Goal: Information Seeking & Learning: Learn about a topic

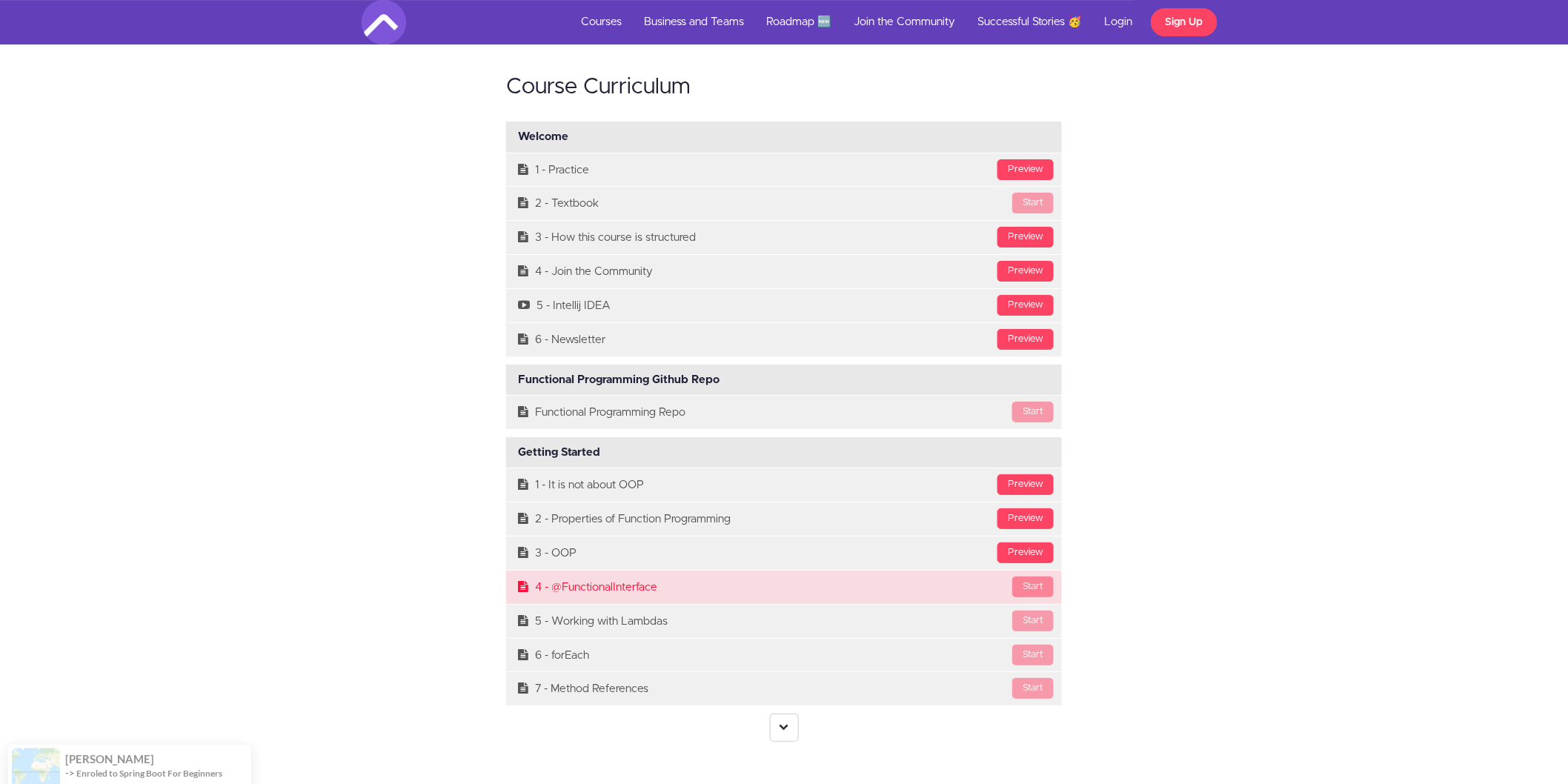
scroll to position [4495, 0]
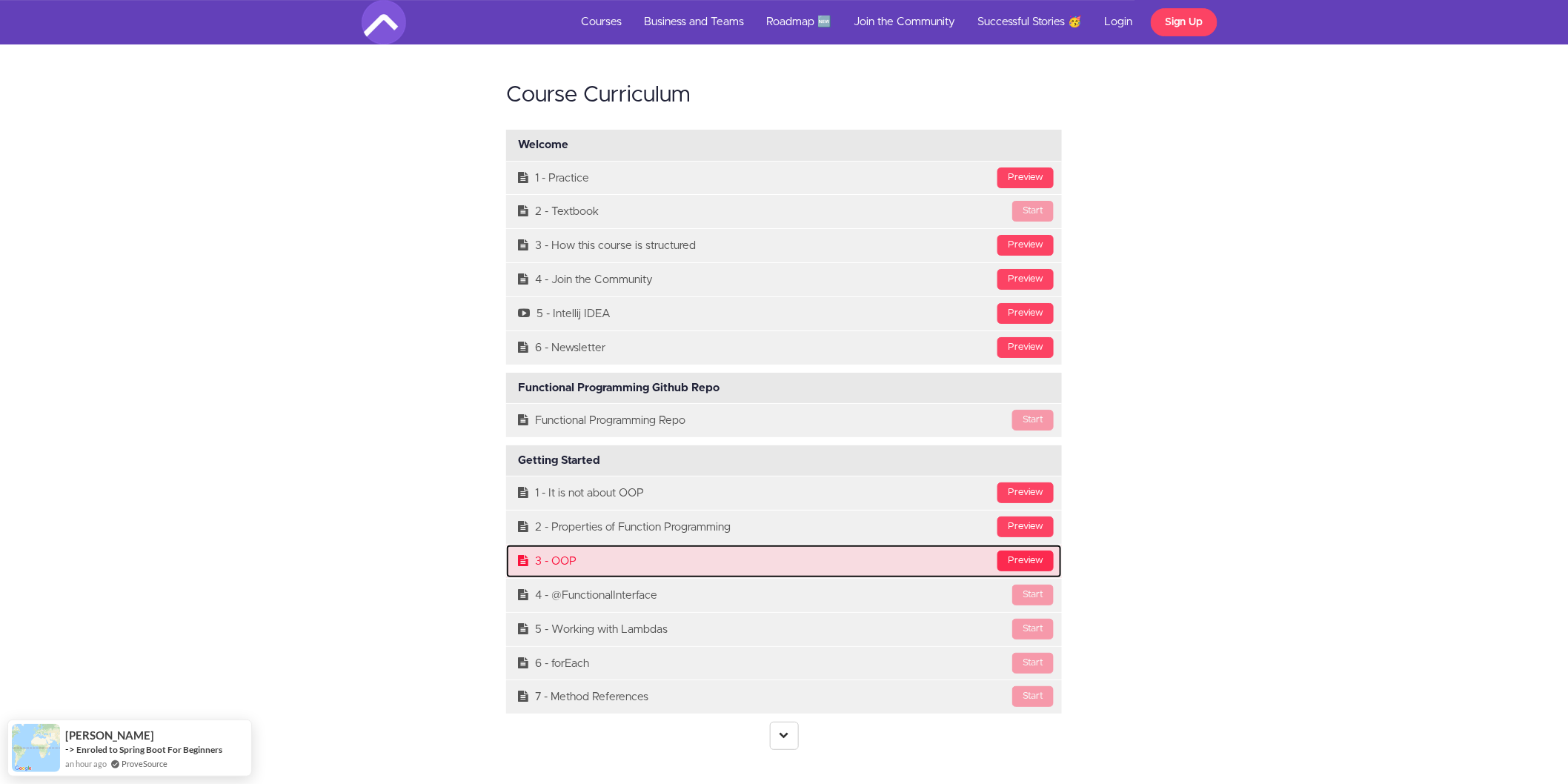
click at [1043, 550] on div "Preview" at bounding box center [1025, 560] width 56 height 21
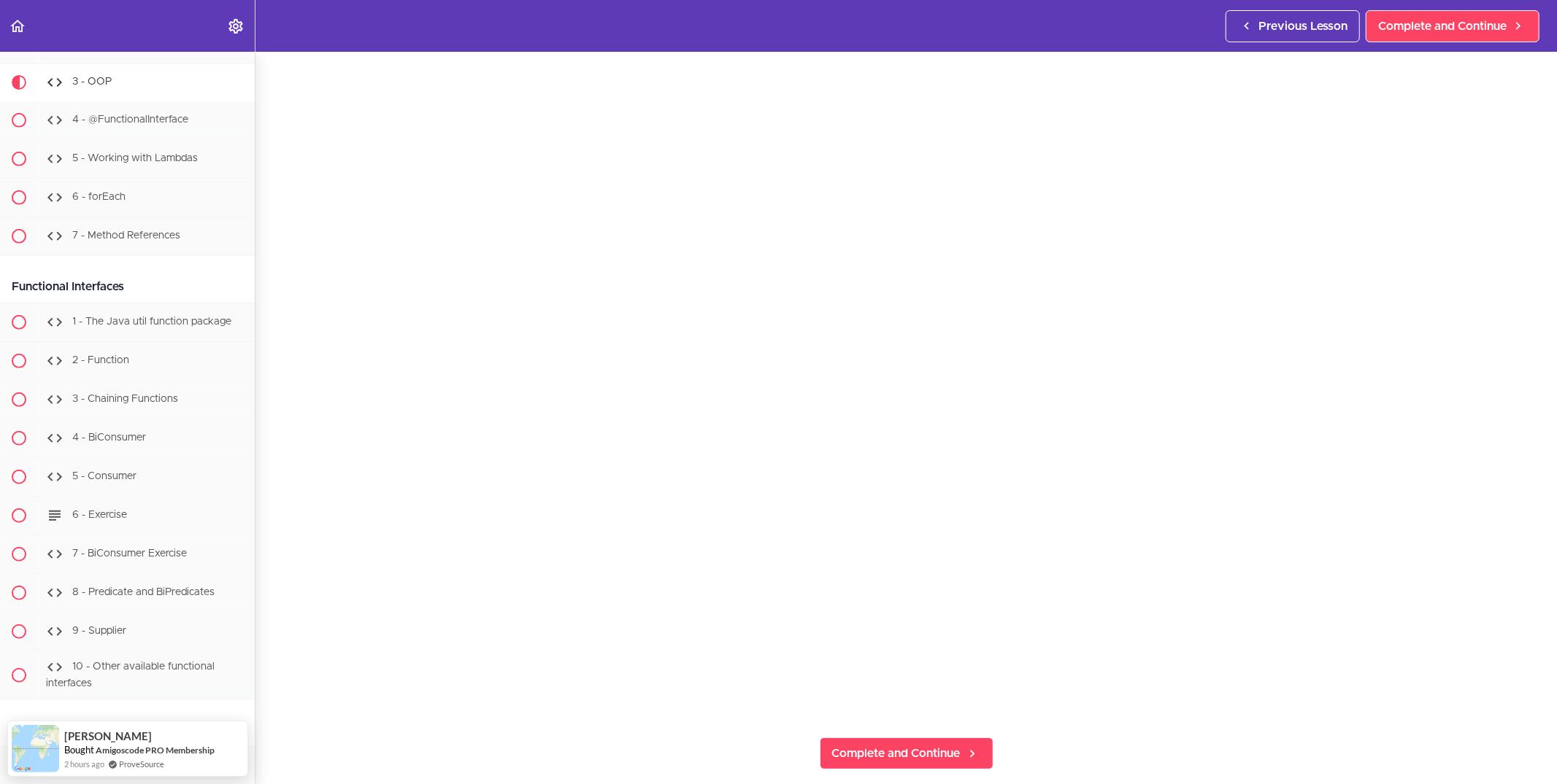
scroll to position [104, 0]
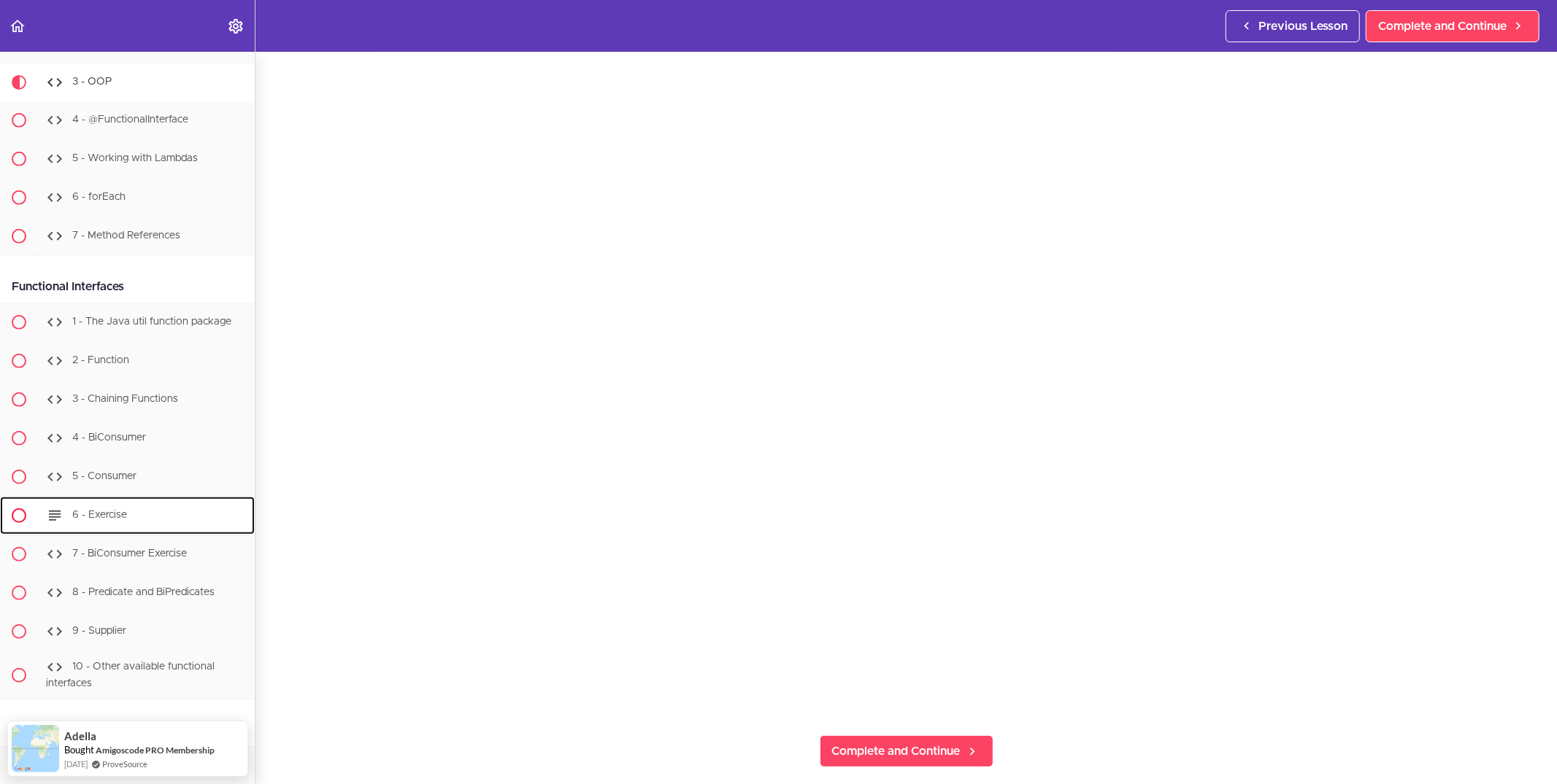
click at [167, 520] on div "6 - Exercise" at bounding box center [146, 516] width 216 height 32
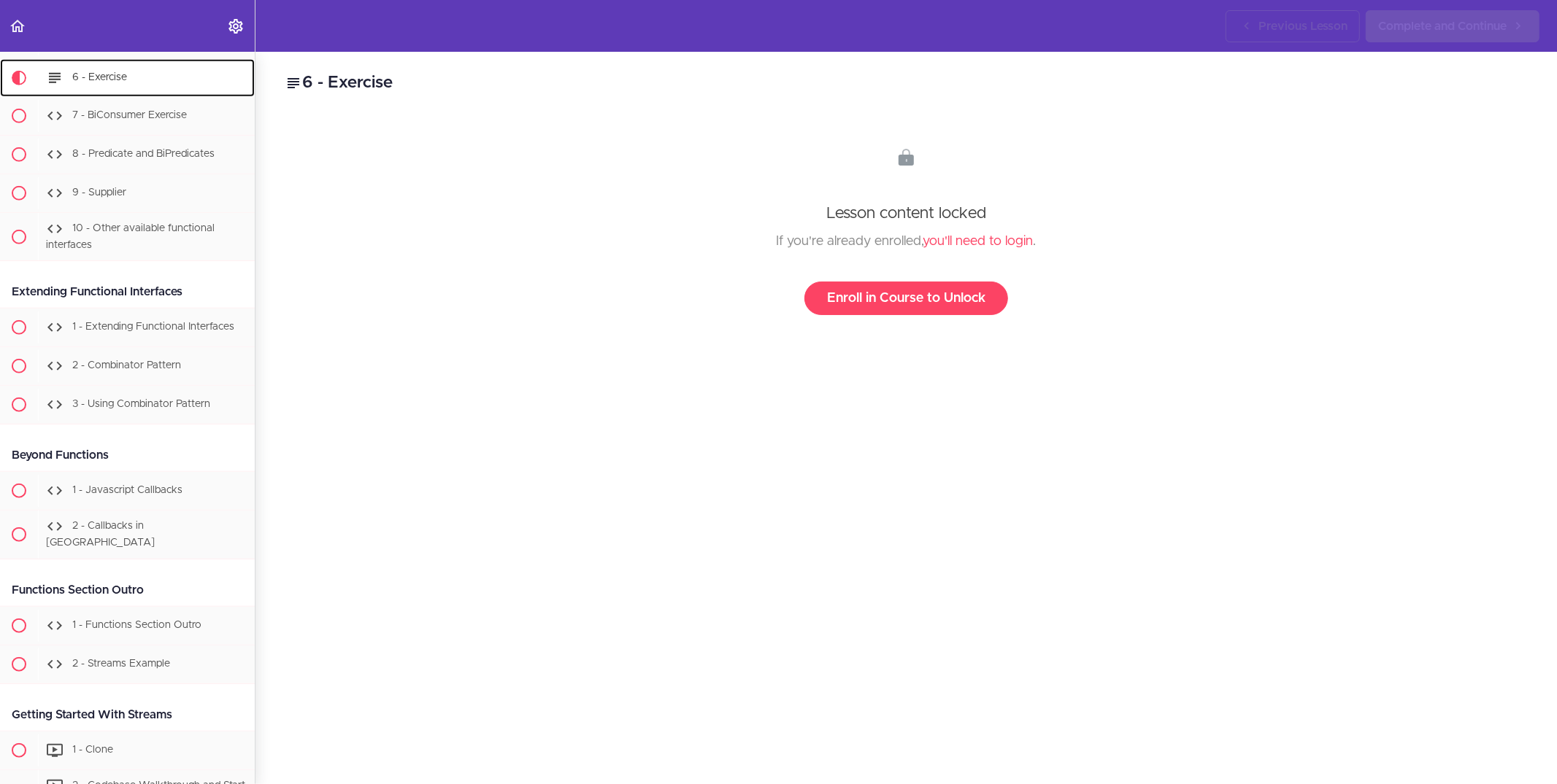
scroll to position [987, 0]
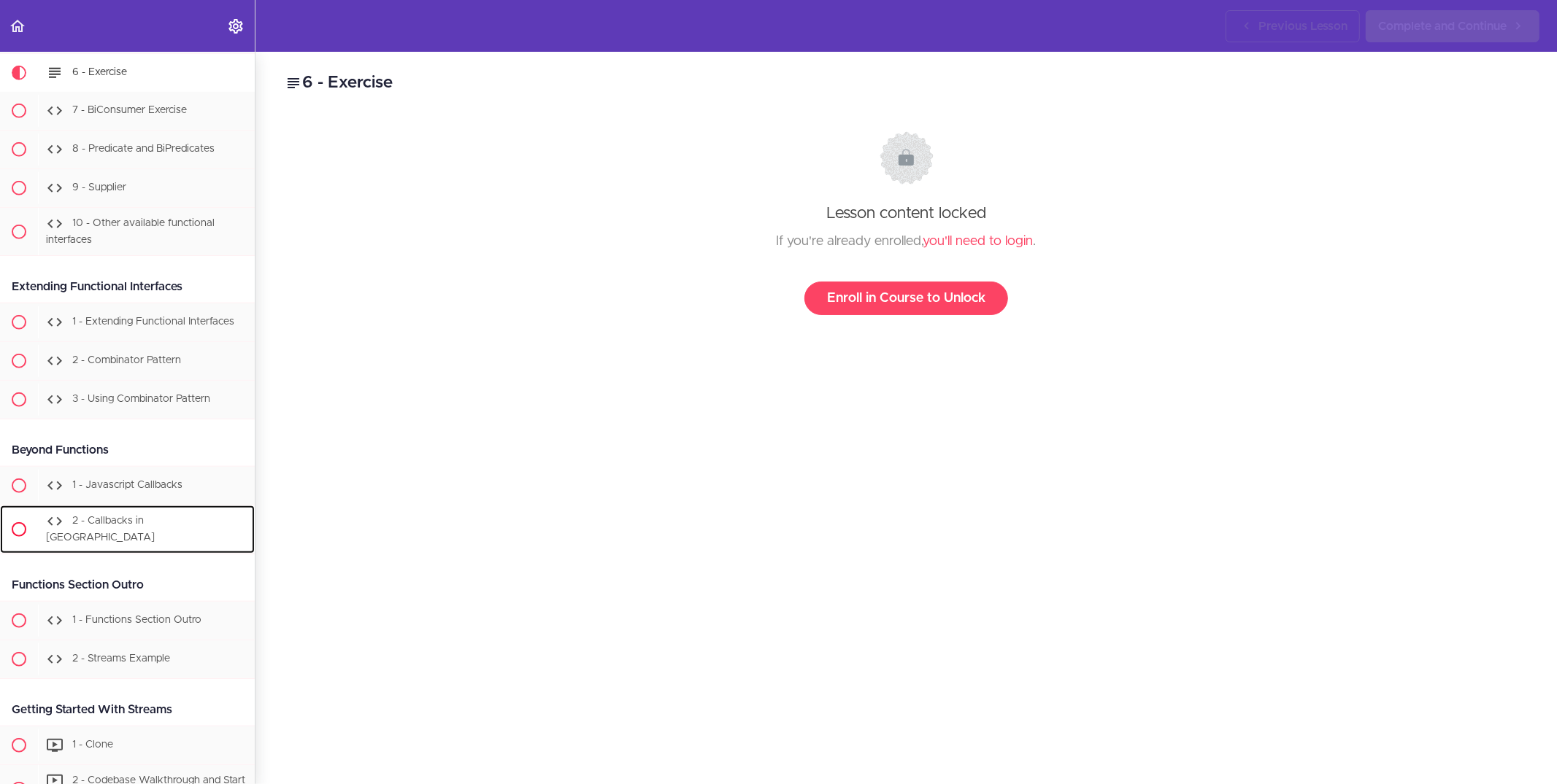
click at [155, 520] on span "2 - Callbacks in [GEOGRAPHIC_DATA]" at bounding box center [100, 530] width 109 height 27
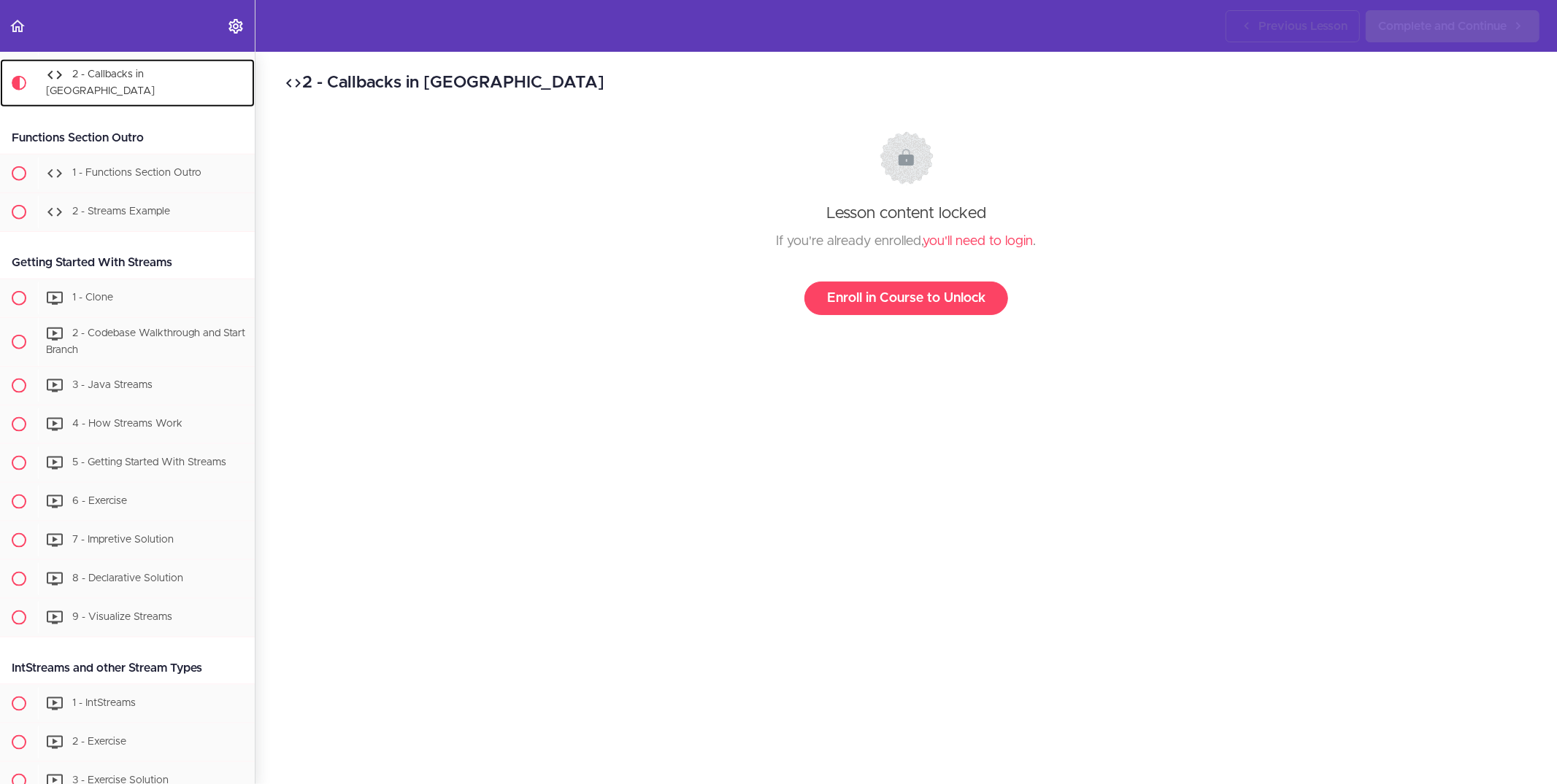
scroll to position [1440, 0]
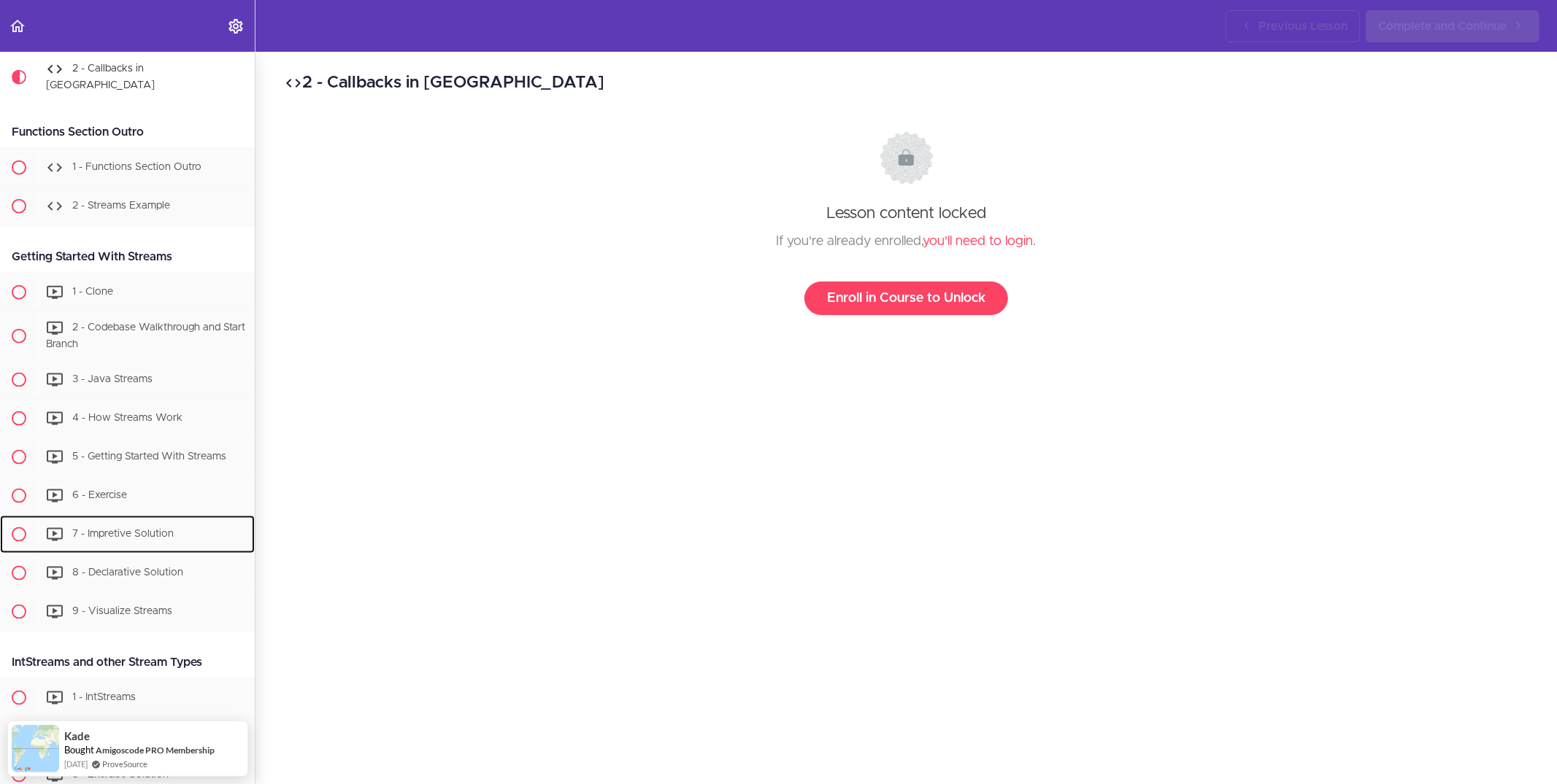
click at [158, 529] on span "7 - Impretive Solution" at bounding box center [123, 534] width 101 height 11
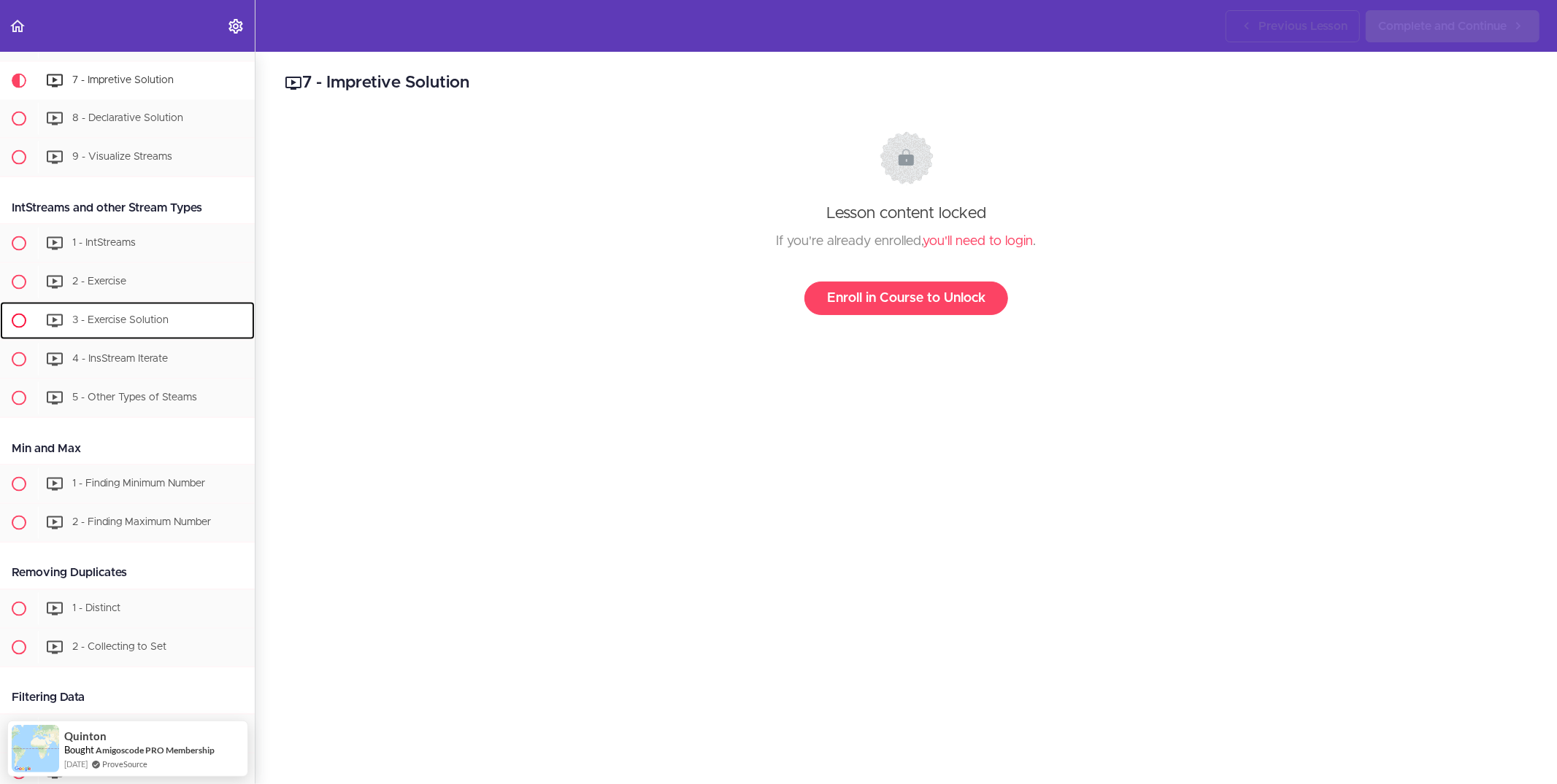
click at [148, 315] on span "3 - Exercise Solution" at bounding box center [121, 320] width 97 height 11
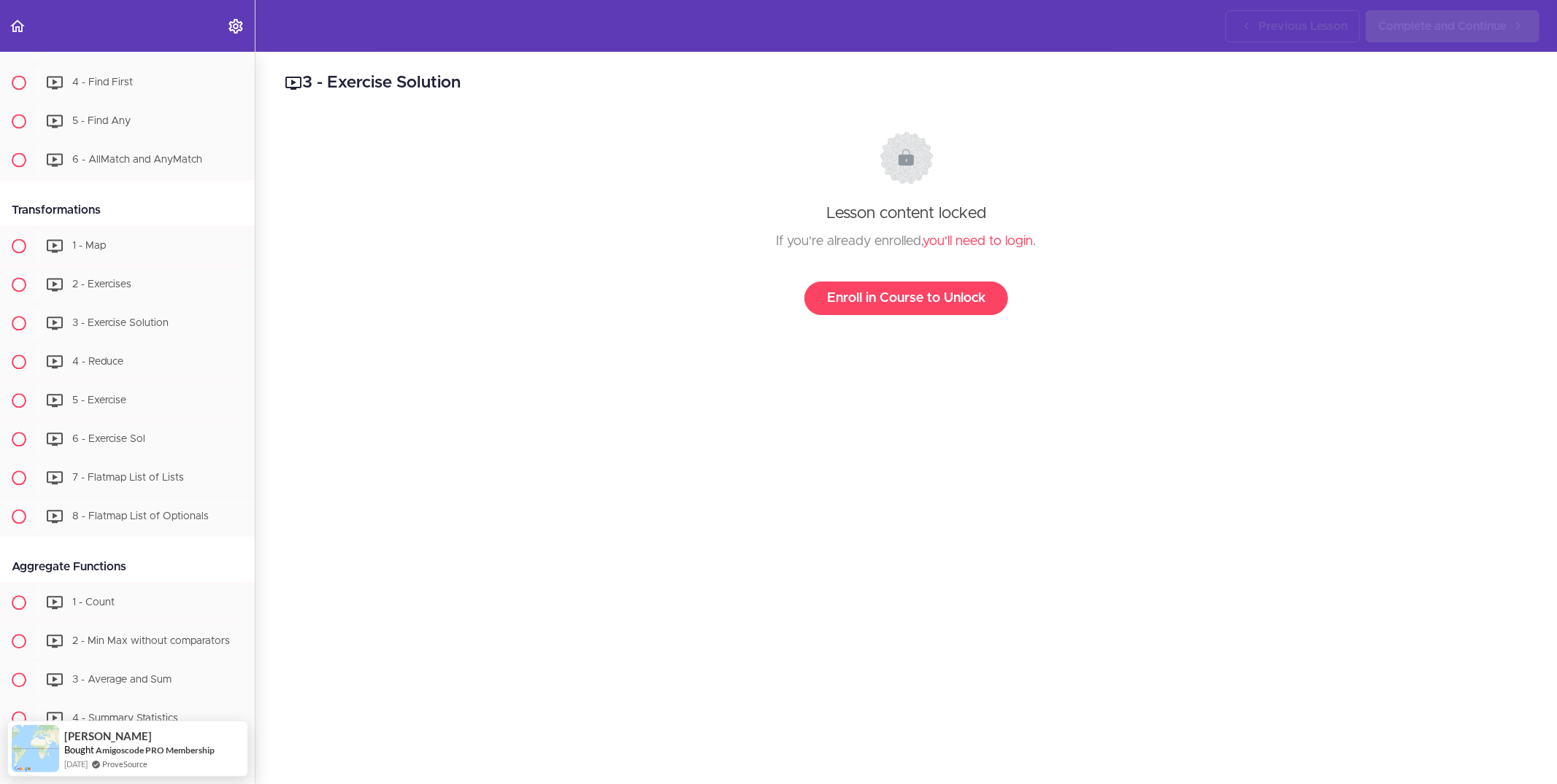
scroll to position [2836, 0]
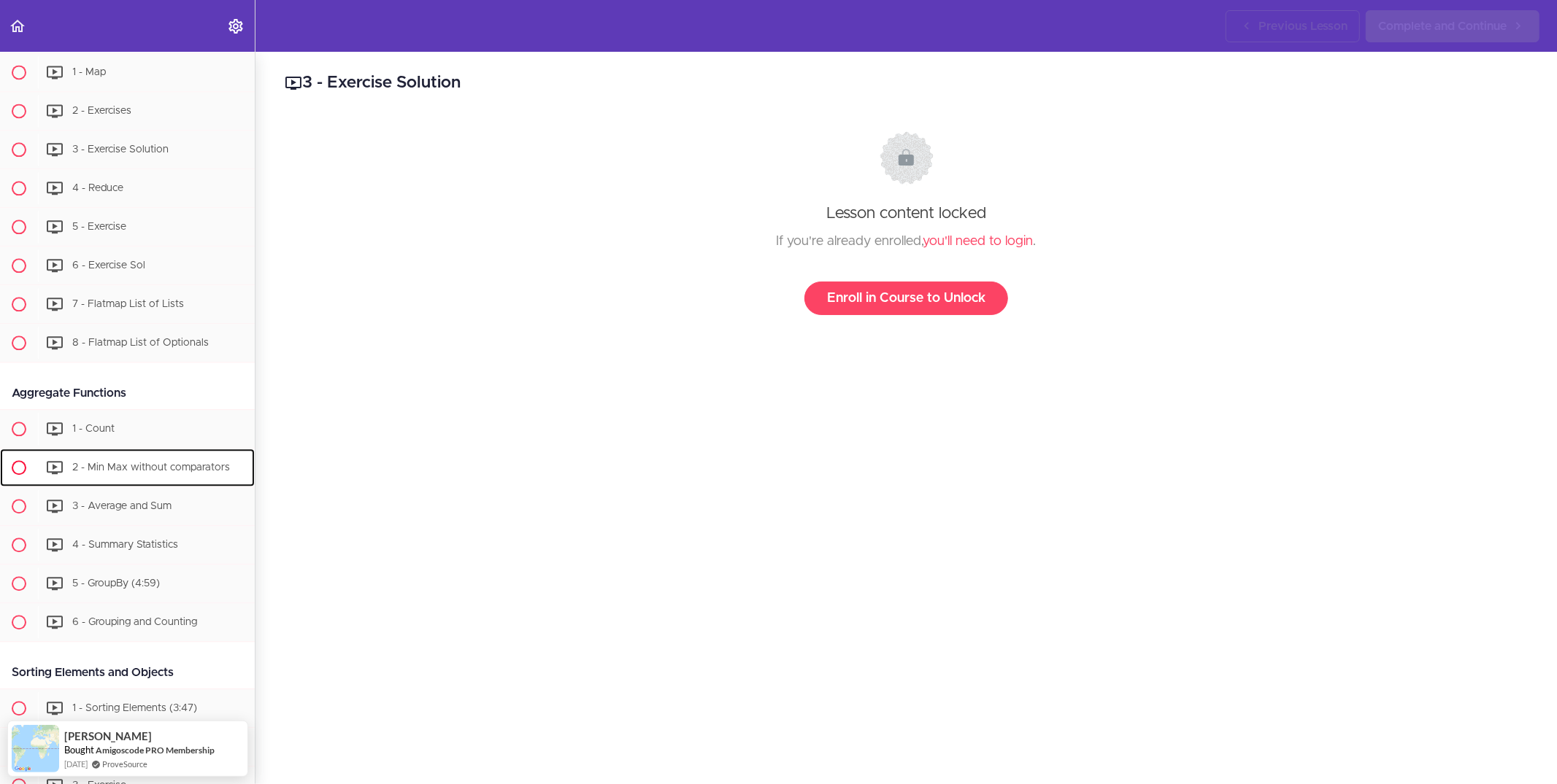
click at [128, 462] on span "2 - Min Max without comparators" at bounding box center [151, 466] width 157 height 11
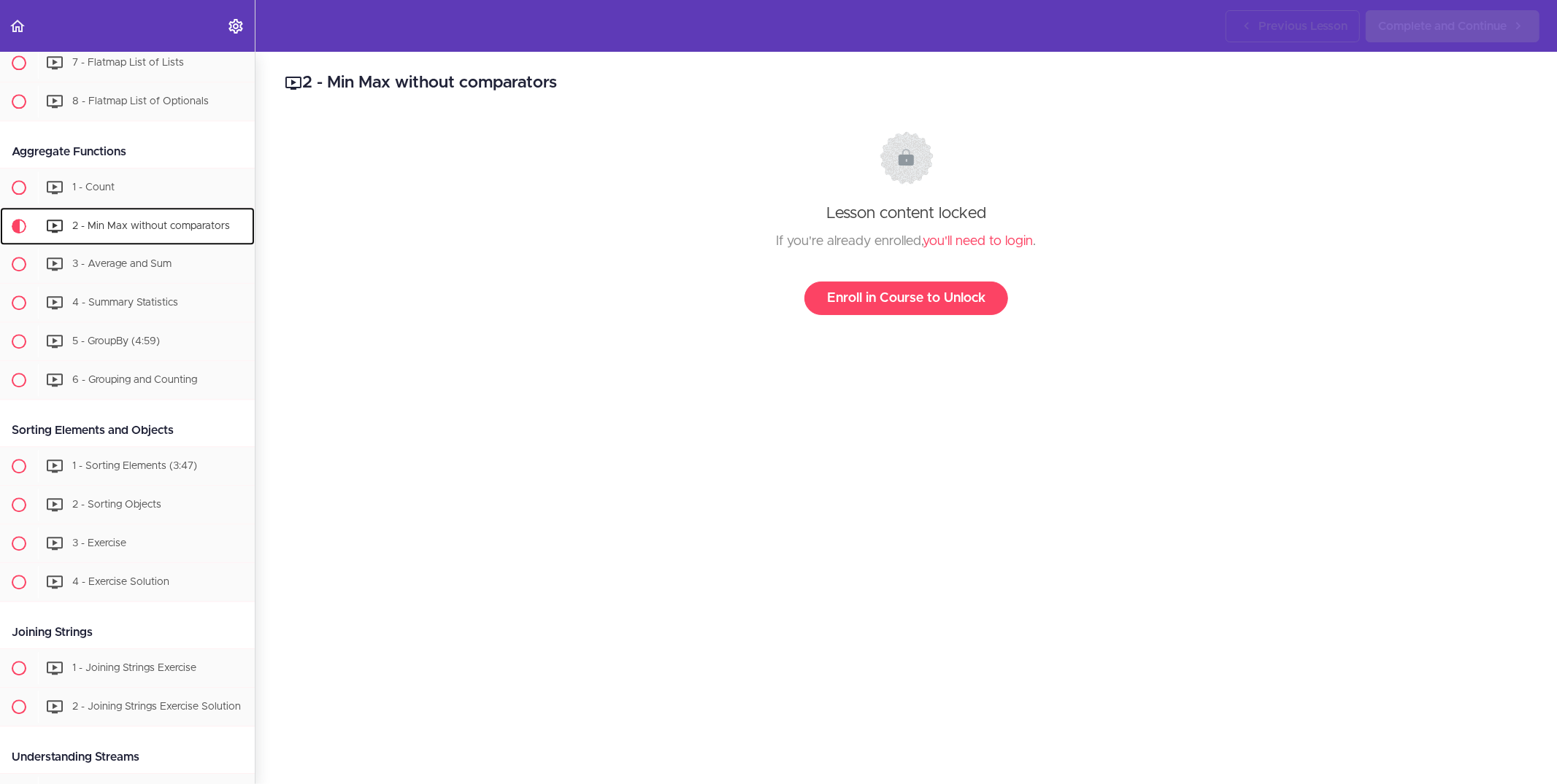
scroll to position [3224, 0]
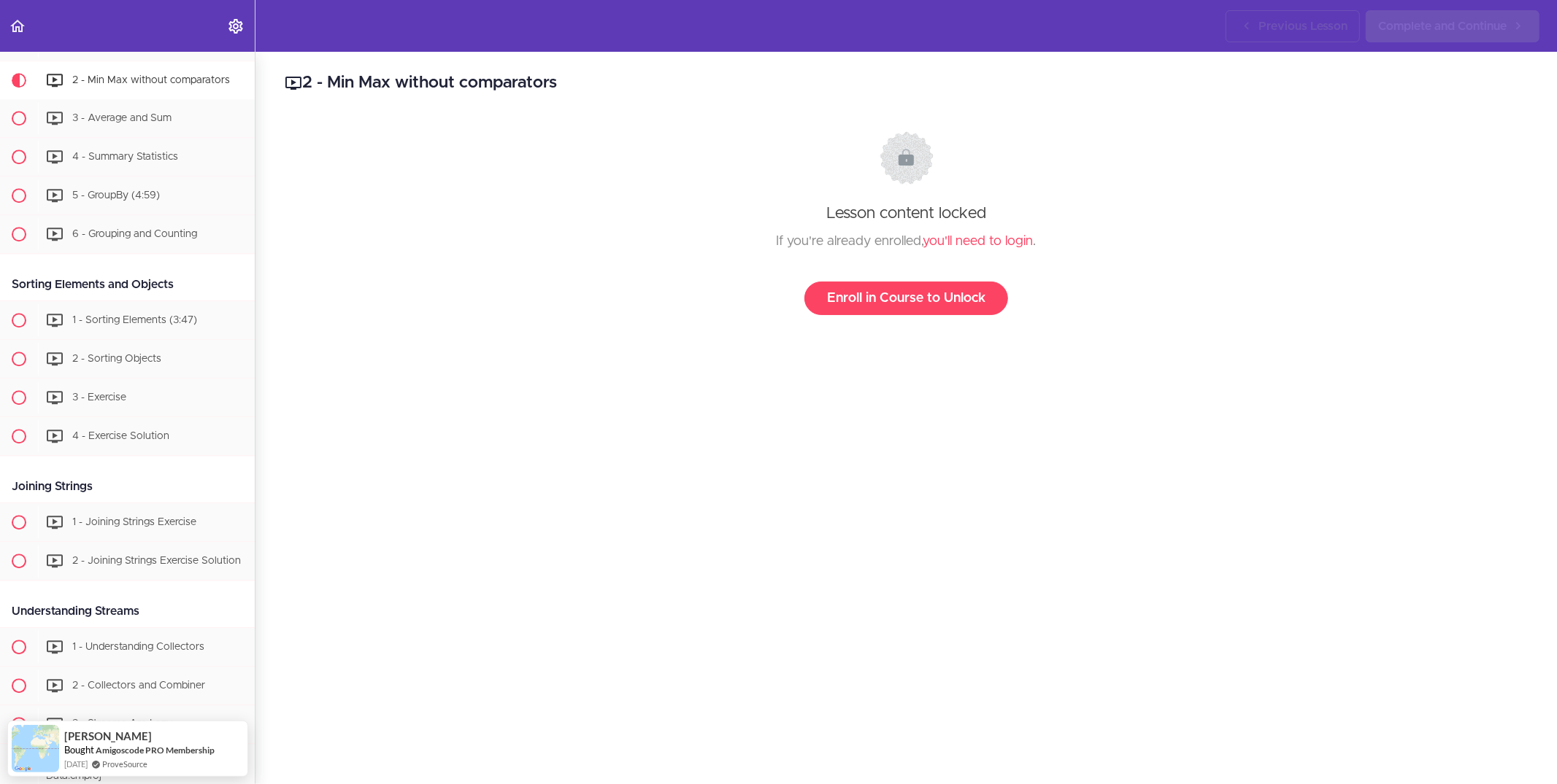
click at [119, 521] on span "1 - Joining Strings Exercise" at bounding box center [134, 521] width 124 height 11
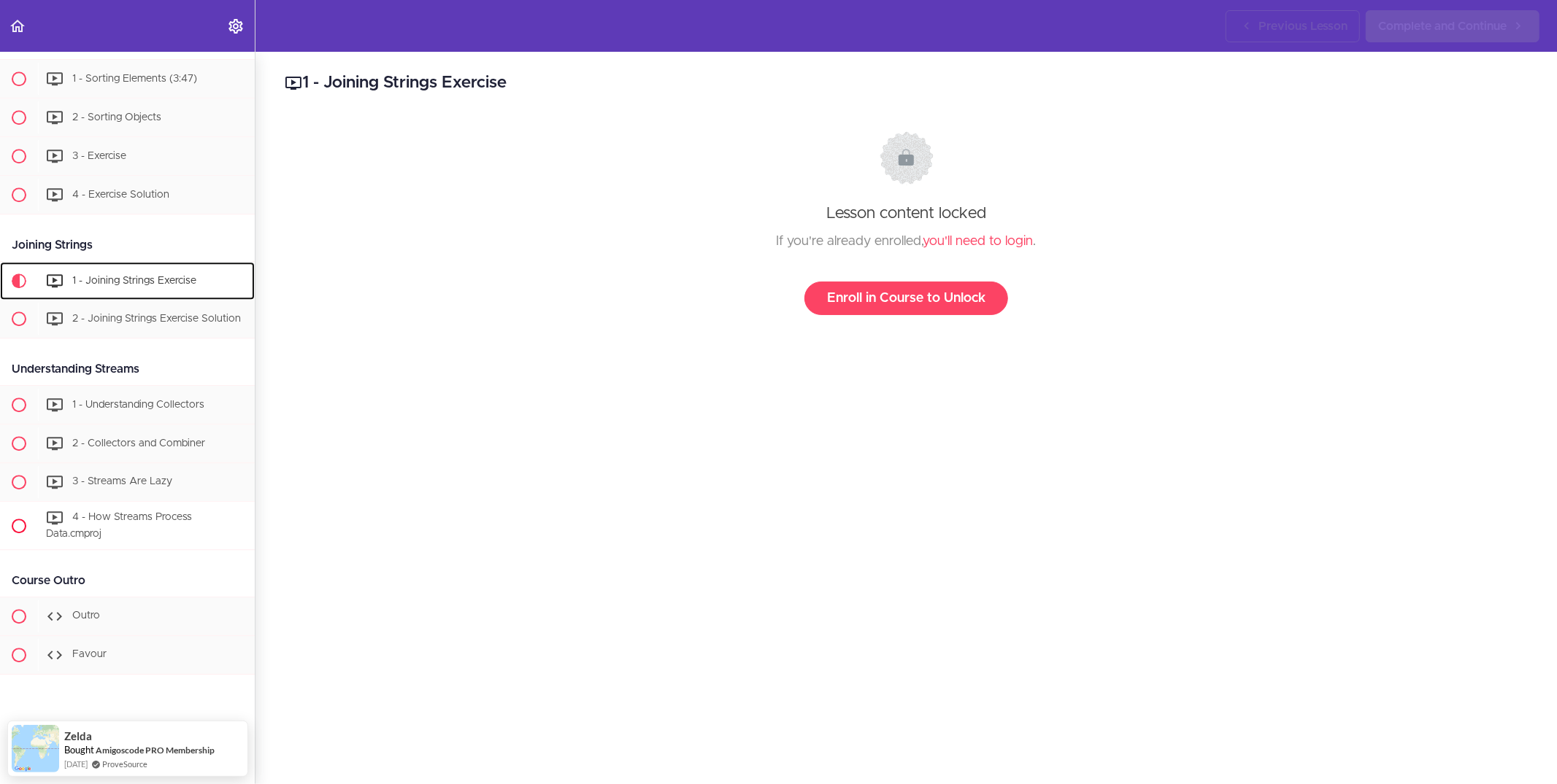
scroll to position [3484, 0]
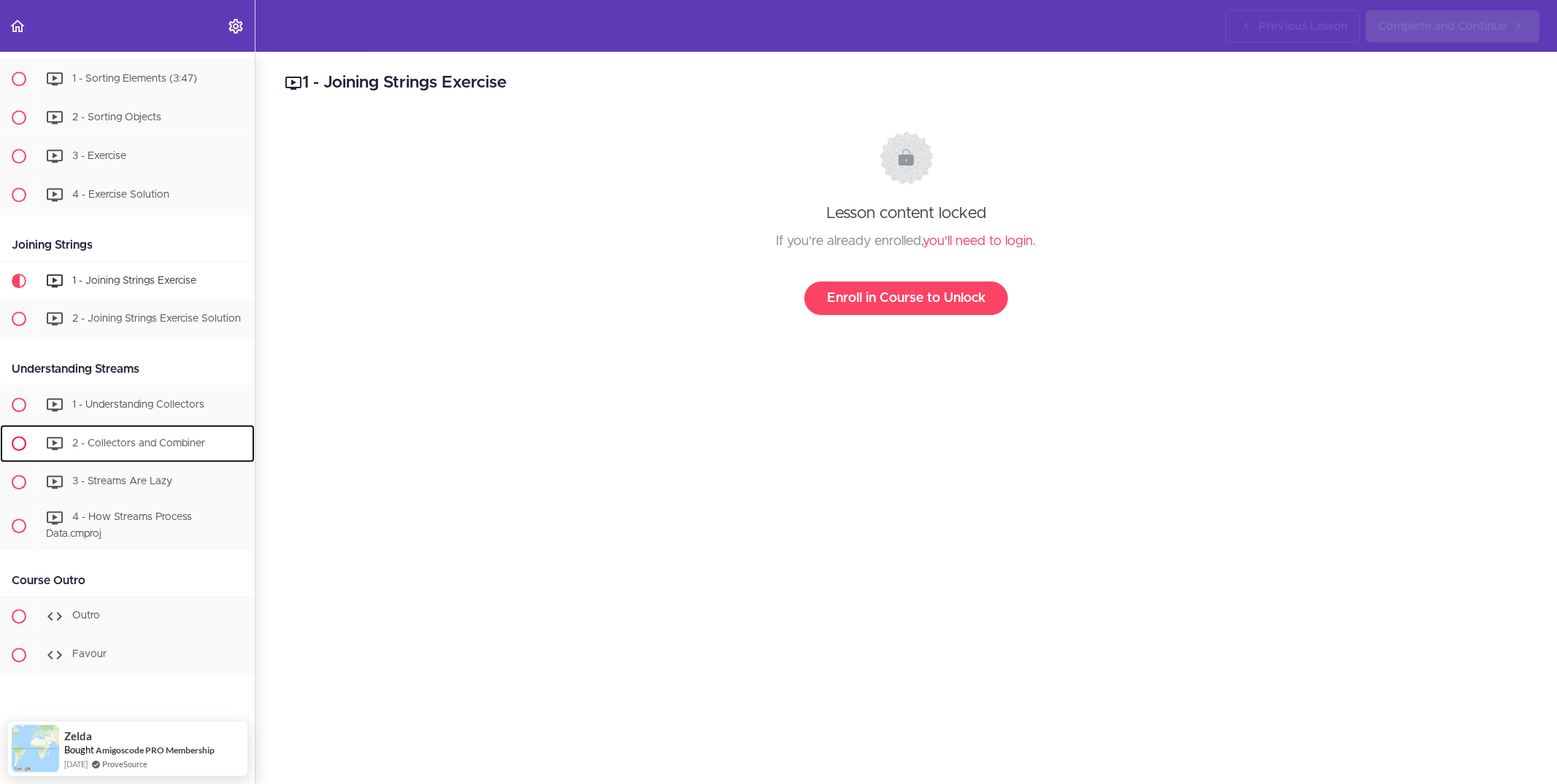
click at [115, 437] on div "2 - Collectors and Combiner" at bounding box center [146, 443] width 216 height 32
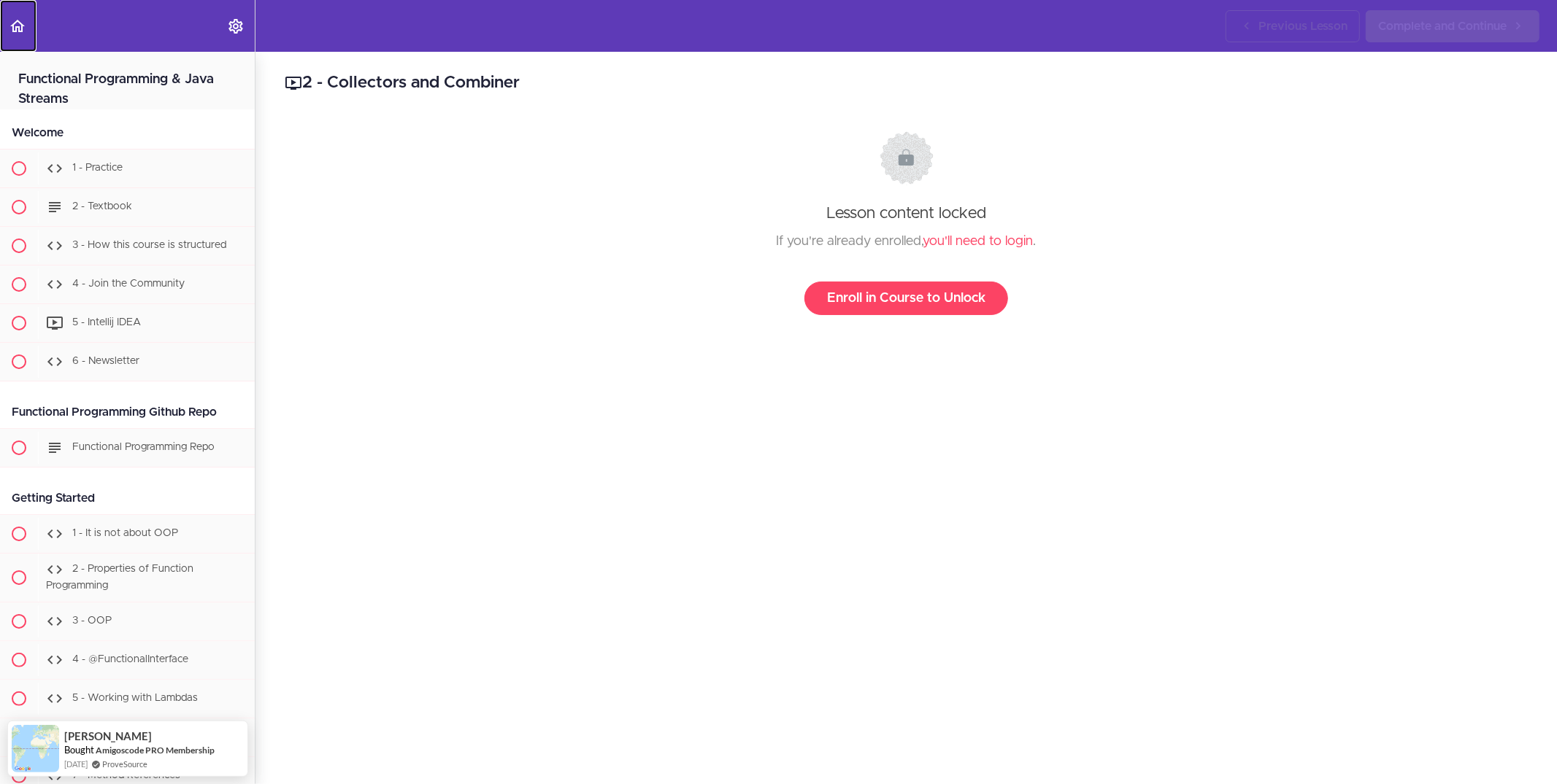
click at [17, 24] on icon "Back to course curriculum" at bounding box center [17, 26] width 17 height 17
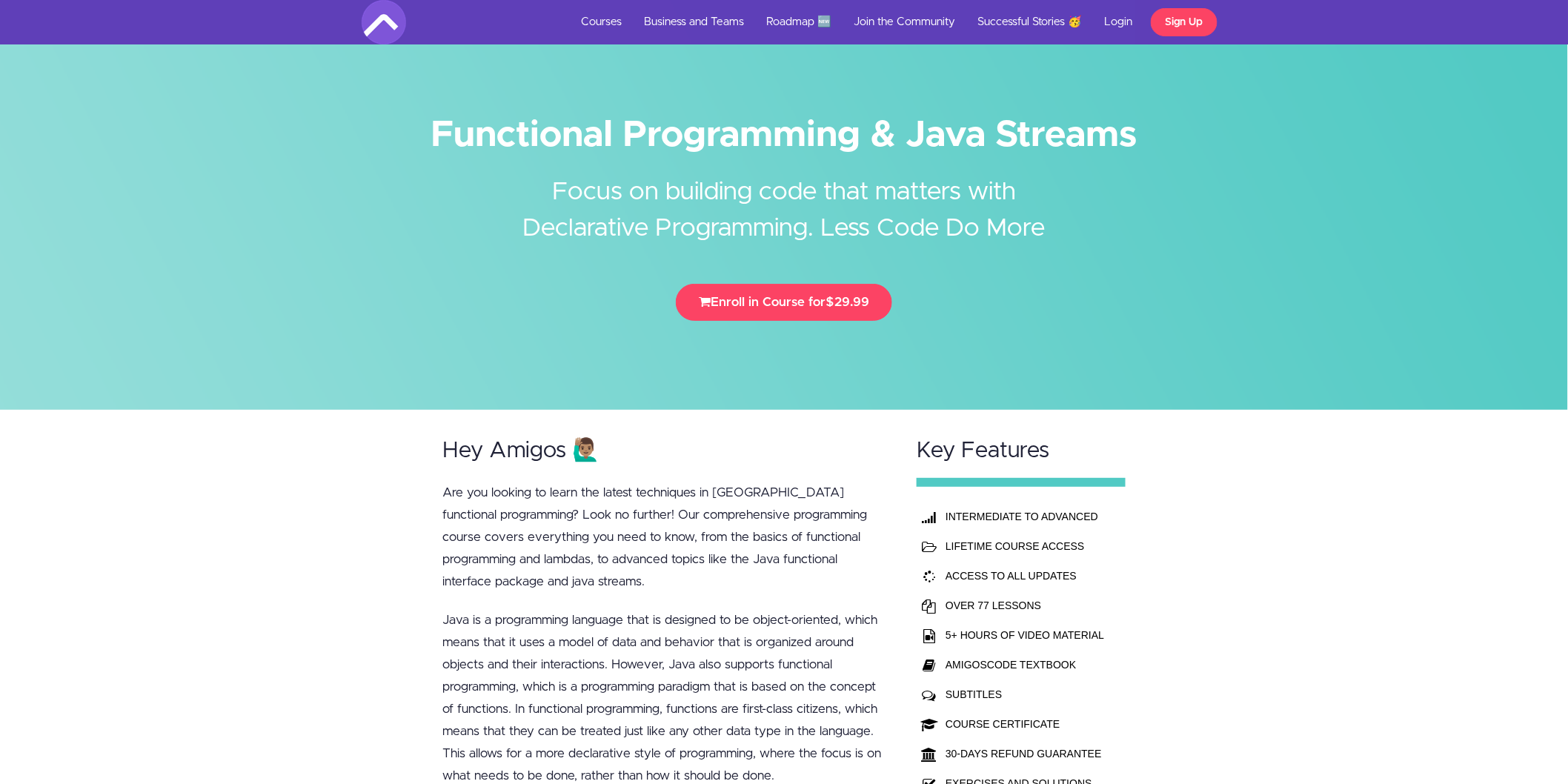
click at [705, 438] on h2 "Hey Amigos 🙋🏽‍♂️" at bounding box center [665, 450] width 446 height 24
click at [606, 8] on link "Courses" at bounding box center [601, 22] width 63 height 44
